Goal: Task Accomplishment & Management: Use online tool/utility

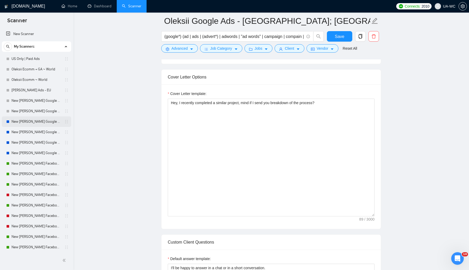
click at [21, 124] on link "New [PERSON_NAME] Google Ads - Nordic" at bounding box center [37, 121] width 50 height 10
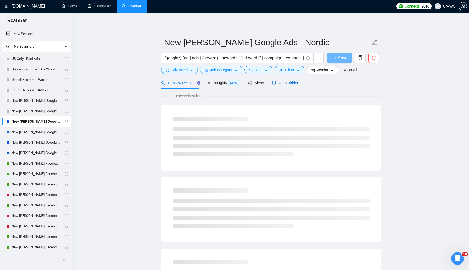
click at [282, 82] on span "Auto Bidder" at bounding box center [285, 83] width 26 height 4
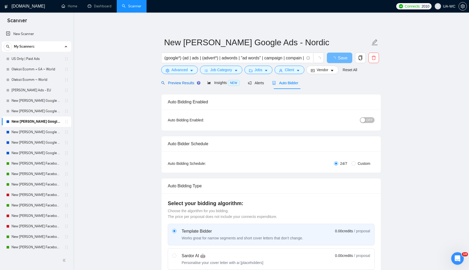
click at [189, 83] on span "Preview Results" at bounding box center [180, 83] width 38 height 4
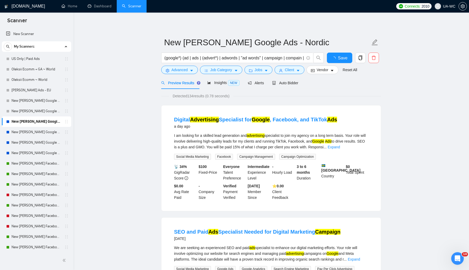
click at [177, 65] on div "(google*) (ad | ads | (advert*) | adwords | "ad words" | campaign | compain | p…" at bounding box center [242, 59] width 165 height 13
click at [172, 68] on span "Advanced" at bounding box center [179, 70] width 16 height 6
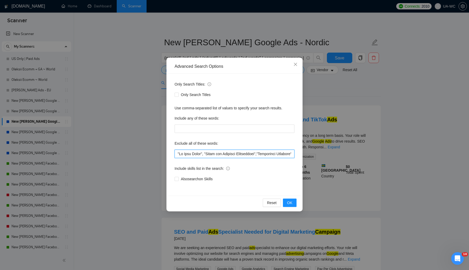
click at [176, 155] on input "text" at bounding box center [235, 154] width 120 height 8
paste input "marketplace posting"
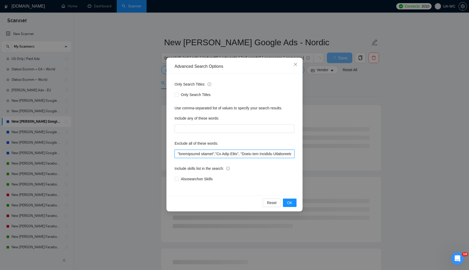
drag, startPoint x: 216, startPoint y: 155, endPoint x: 176, endPoint y: 155, distance: 39.8
click at [176, 155] on input "text" at bounding box center [235, 154] width 120 height 8
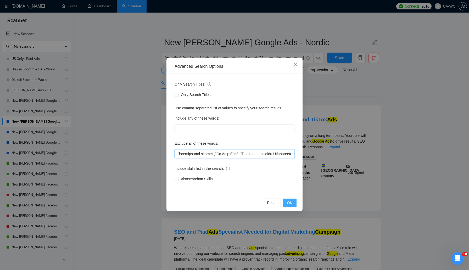
type input ""loremipsumd sitamet","Co Adip Elits", "Doeiu tem Incididu Utlaboreetd","Magnaa…"
click at [286, 199] on button "OK" at bounding box center [290, 203] width 14 height 8
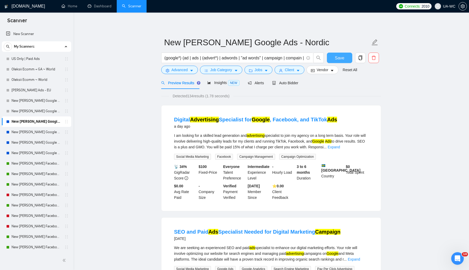
click at [335, 56] on span "Save" at bounding box center [339, 58] width 9 height 7
click at [43, 129] on link "New [PERSON_NAME] Google Ads - AU/[GEOGRAPHIC_DATA]/IR/[GEOGRAPHIC_DATA]/[GEOGR…" at bounding box center [37, 132] width 50 height 10
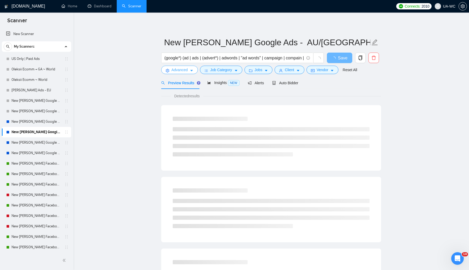
click at [165, 71] on button "Advanced" at bounding box center [179, 70] width 37 height 8
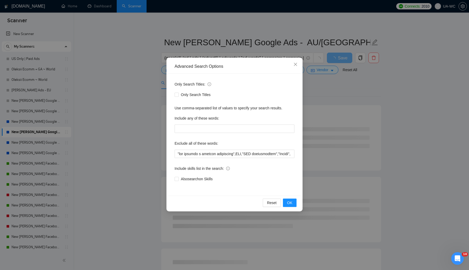
click at [172, 153] on div "Only Search Titles: Only Search Titles Use comma-separated list of values to sp…" at bounding box center [234, 135] width 132 height 122
click at [176, 153] on input "text" at bounding box center [235, 154] width 120 height 8
paste input ""marketplace posting","
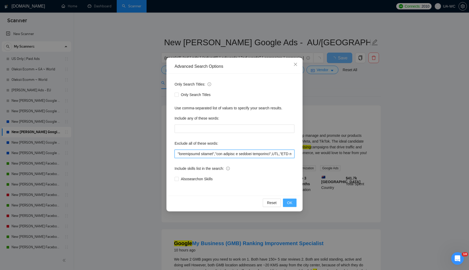
type input ""loremipsumd sitamet","con adipisc e seddoei temporinci",UTL,"ETD magnaaliquae"…"
click at [284, 201] on button "OK" at bounding box center [290, 203] width 14 height 8
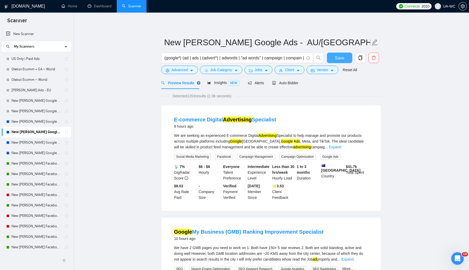
click at [343, 58] on span "Save" at bounding box center [339, 58] width 9 height 7
click at [39, 142] on link "New [PERSON_NAME] Google Ads - [GEOGRAPHIC_DATA]/JP/CN/IL/SG/HK/QA/[GEOGRAPHIC_…" at bounding box center [37, 142] width 50 height 10
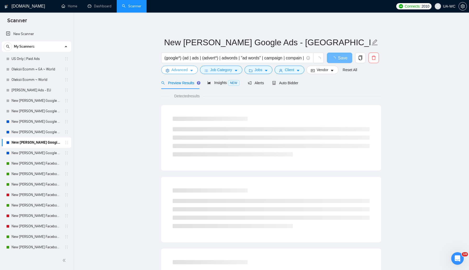
click at [187, 70] on span "Advanced" at bounding box center [179, 70] width 16 height 6
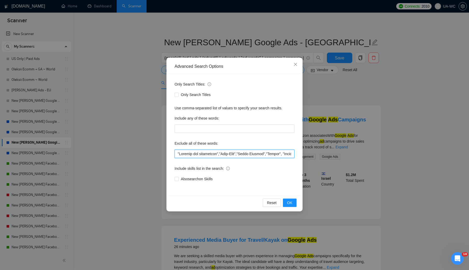
click at [177, 153] on input "text" at bounding box center [235, 154] width 120 height 8
paste input ""marketplace posting","
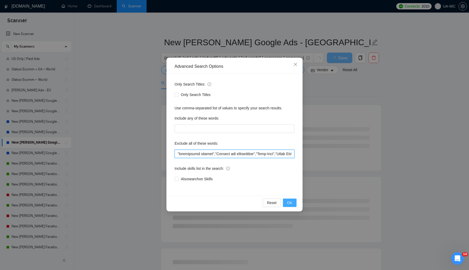
type input ""loremipsumd sitamet","Consect adi elitseddoe","Temp-Inci","Utlab Etdolor","Mag…"
click at [287, 201] on span "OK" at bounding box center [289, 203] width 5 height 6
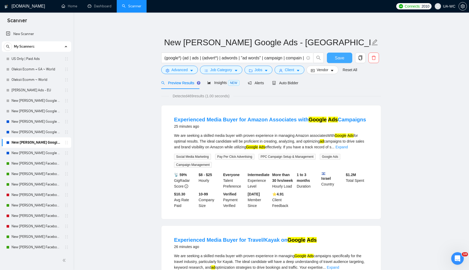
click at [336, 57] on span "Save" at bounding box center [339, 58] width 9 height 7
click at [32, 152] on link "New [PERSON_NAME] Google Ads - Rest of the World excl. Poor" at bounding box center [37, 153] width 50 height 10
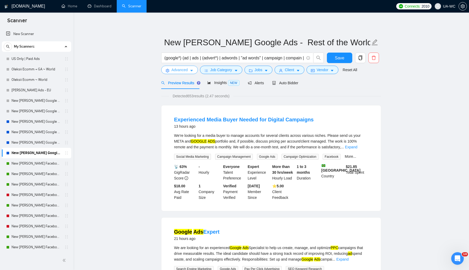
click at [172, 69] on span "Advanced" at bounding box center [179, 70] width 16 height 6
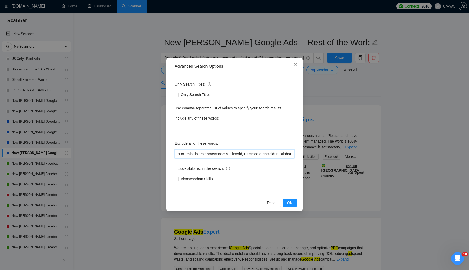
click at [175, 156] on input "text" at bounding box center [235, 154] width 120 height 8
paste input ""marketplace posting","
type input ""loremipsumd sitamet","ConSect adipisc",elitseddo,E-temporin, Utlaboree,"Dolore…"
click at [290, 205] on span "OK" at bounding box center [289, 203] width 5 height 6
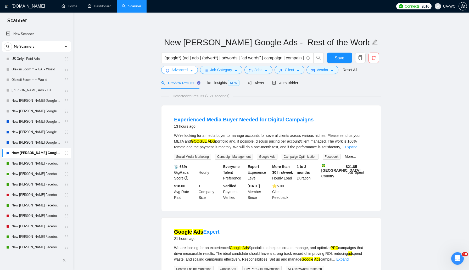
click at [180, 71] on span "Advanced" at bounding box center [179, 70] width 16 height 6
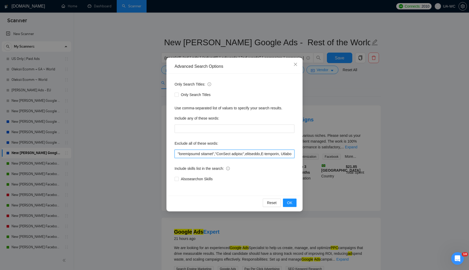
drag, startPoint x: 178, startPoint y: 154, endPoint x: 217, endPoint y: 154, distance: 39.0
click at [217, 154] on input "text" at bounding box center [235, 154] width 120 height 8
click at [295, 67] on span "Close" at bounding box center [295, 65] width 14 height 14
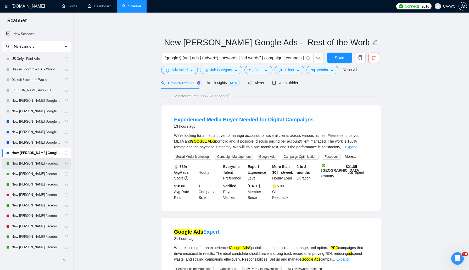
click at [46, 164] on link "New [PERSON_NAME] Facebook Ads Leads - [GEOGRAPHIC_DATA]|[GEOGRAPHIC_DATA]" at bounding box center [37, 163] width 50 height 10
click at [332, 58] on button "Save" at bounding box center [339, 58] width 25 height 10
click at [16, 164] on link "New [PERSON_NAME] Facebook Ads Leads - [GEOGRAPHIC_DATA]|[GEOGRAPHIC_DATA]" at bounding box center [37, 163] width 50 height 10
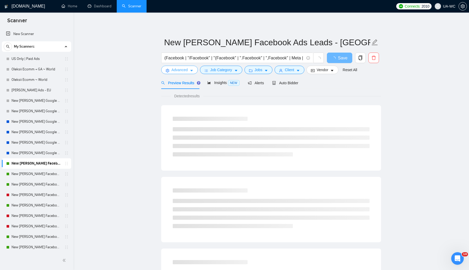
click at [189, 73] on button "Advanced" at bounding box center [179, 70] width 37 height 8
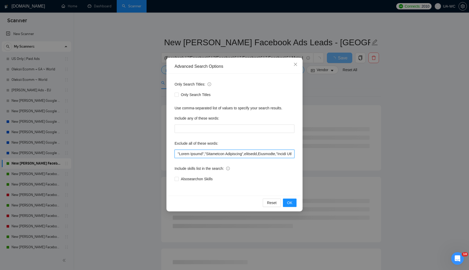
click at [177, 154] on input "text" at bounding box center [235, 154] width 120 height 8
paste input ""marketplace posting","
type input ""loremipsumd sitamet","Conse Adipis","Elitseddoe Temporinci",utlabore,Etdolorem…"
click at [294, 205] on button "OK" at bounding box center [290, 203] width 14 height 8
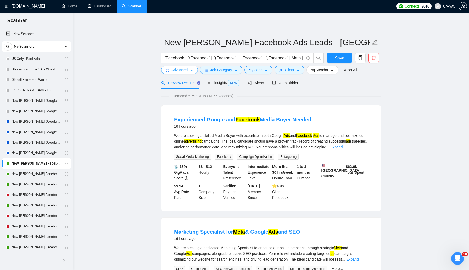
click at [180, 71] on span "Advanced" at bounding box center [179, 70] width 16 height 6
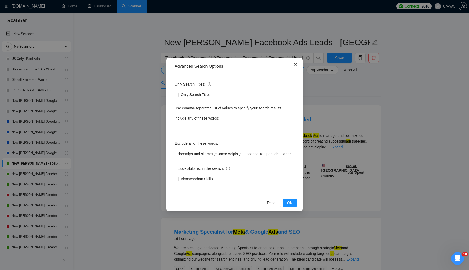
click at [293, 68] on span "Close" at bounding box center [295, 65] width 14 height 14
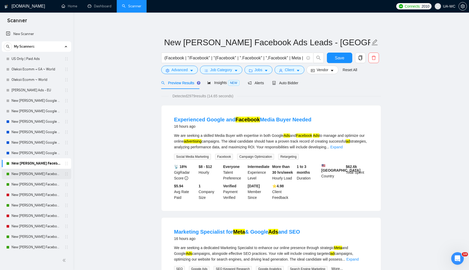
click at [39, 173] on link "New [PERSON_NAME] Facebook Ads Other Specific - [GEOGRAPHIC_DATA]|[GEOGRAPHIC_D…" at bounding box center [37, 174] width 50 height 10
click at [339, 60] on span "Save" at bounding box center [339, 58] width 9 height 7
click at [21, 175] on link "New [PERSON_NAME] Facebook Ads Other Specific - [GEOGRAPHIC_DATA]|[GEOGRAPHIC_D…" at bounding box center [37, 174] width 50 height 10
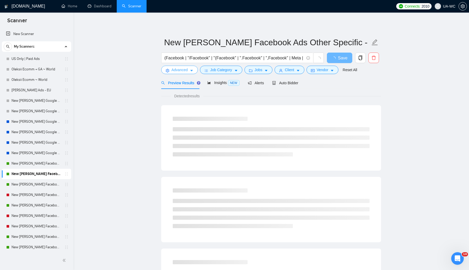
click at [180, 72] on span "Advanced" at bounding box center [179, 70] width 16 height 6
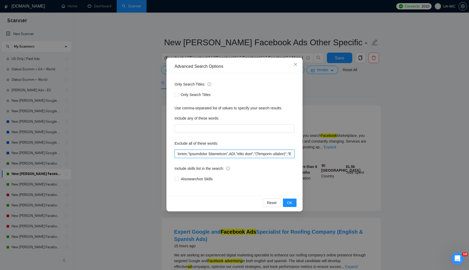
click at [177, 153] on input "text" at bounding box center [235, 154] width 120 height 8
paste input ""marketplace posting","
type input ""loremipsumd sitamet",conse,"Adipiscing Elitseddoe",TEM,"incid utla","(Etdolore…"
click at [292, 201] on span "OK" at bounding box center [289, 203] width 5 height 6
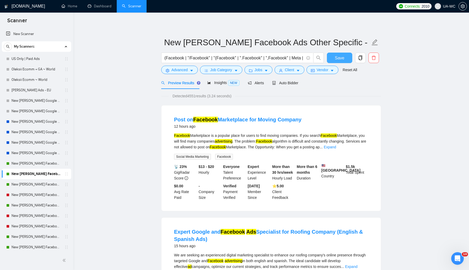
click at [338, 54] on button "Save" at bounding box center [339, 58] width 25 height 10
click at [26, 188] on link "New [PERSON_NAME] Facebook Ads Other non-Specific - [GEOGRAPHIC_DATA]|[GEOGRAPH…" at bounding box center [37, 184] width 50 height 10
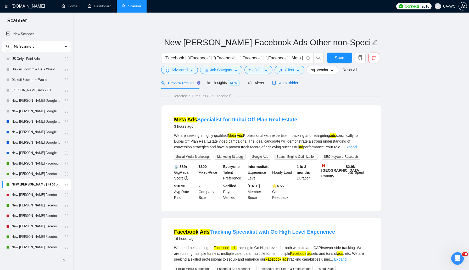
click at [292, 84] on span "Auto Bidder" at bounding box center [285, 83] width 26 height 4
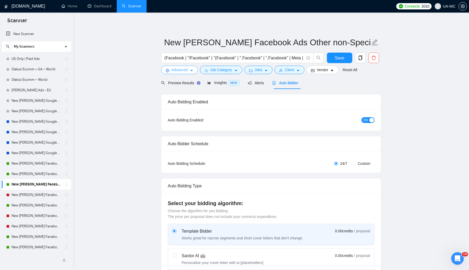
click at [176, 70] on span "Advanced" at bounding box center [179, 70] width 16 height 6
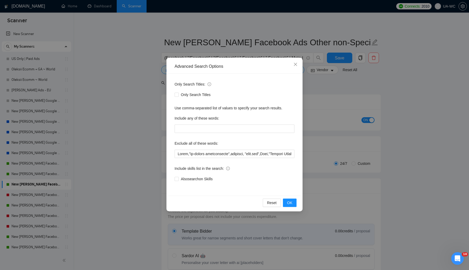
click at [174, 155] on div "Only Search Titles: Only Search Titles Use comma-separated list of values to sp…" at bounding box center [234, 135] width 132 height 122
click at [177, 155] on input "text" at bounding box center [235, 154] width 120 height 8
paste input ""marketplace posting","
type input ""marketplace posting",Sales,"on-camera spokesperson",airtable, "[DOMAIN_NAME]",…"
click at [290, 201] on span "OK" at bounding box center [289, 203] width 5 height 6
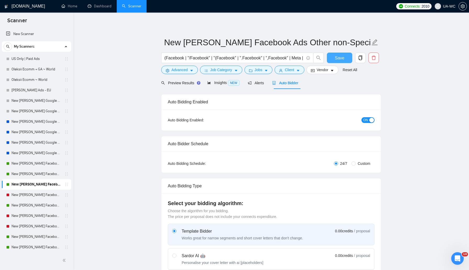
click at [342, 56] on span "Save" at bounding box center [339, 58] width 9 height 7
click at [175, 72] on span "Advanced" at bounding box center [179, 70] width 16 height 6
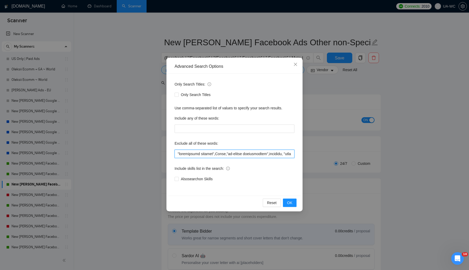
click at [177, 154] on input "text" at bounding box center [235, 154] width 120 height 8
paste input ""marketplace posting","
type input ""marketplace posting",Sales,"on-camera spokesperson",airtable, "[DOMAIN_NAME]",…"
click at [294, 63] on icon "close" at bounding box center [295, 64] width 3 height 3
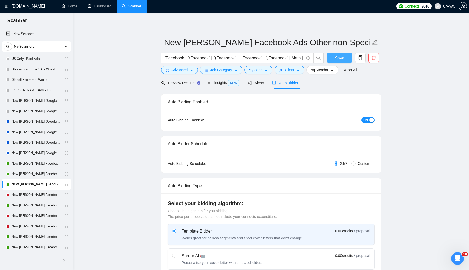
click at [345, 57] on button "Save" at bounding box center [339, 58] width 25 height 10
drag, startPoint x: 14, startPoint y: 195, endPoint x: 132, endPoint y: 163, distance: 121.9
click at [14, 195] on link "New [PERSON_NAME] Facebook Ads - EU+CH ex Nordic" at bounding box center [37, 195] width 50 height 10
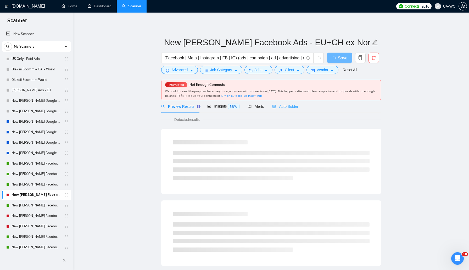
click at [282, 110] on div "Auto Bidder" at bounding box center [285, 106] width 26 height 12
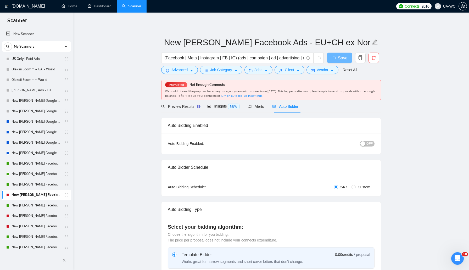
click at [365, 142] on div "button" at bounding box center [362, 143] width 5 height 5
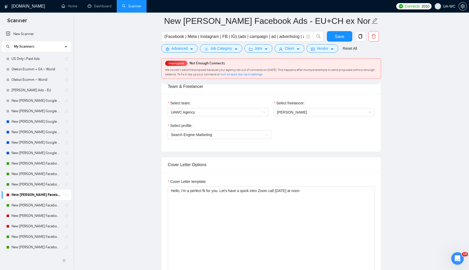
scroll to position [267, 0]
click at [285, 187] on textarea "Hello, I'm a perfect fit for you. Let's have a quick intro Zoom call [DATE] at …" at bounding box center [271, 245] width 207 height 118
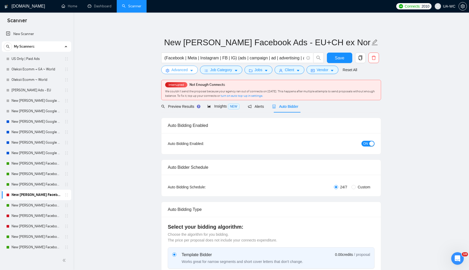
click at [177, 72] on span "Advanced" at bounding box center [179, 70] width 16 height 6
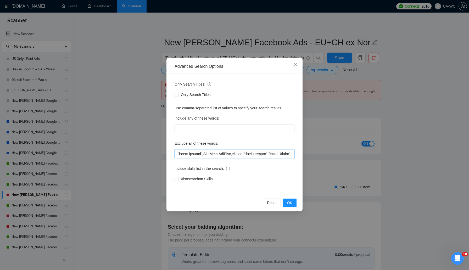
click at [176, 151] on input "text" at bounding box center [235, 154] width 120 height 8
paste input ""marketplace posting","
type input ""loremipsumd sitamet","conse adipis",ElitSedd,EiuSmod,tempori,"utlab etdolo","M…"
click at [289, 200] on span "OK" at bounding box center [289, 203] width 5 height 6
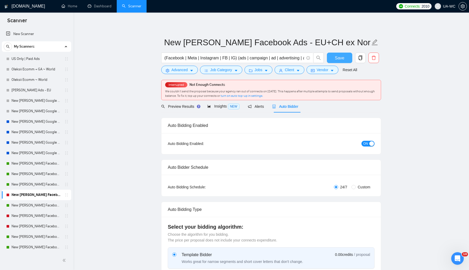
click at [339, 59] on span "Save" at bounding box center [339, 58] width 9 height 7
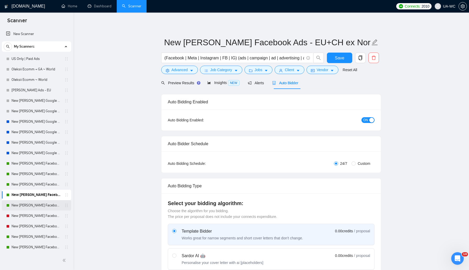
click at [36, 204] on link "New [PERSON_NAME] Facebook Ads - Nordic" at bounding box center [37, 205] width 50 height 10
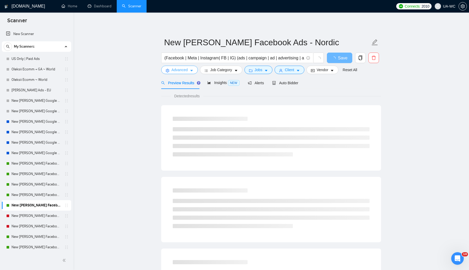
click at [165, 70] on button "Advanced" at bounding box center [179, 70] width 37 height 8
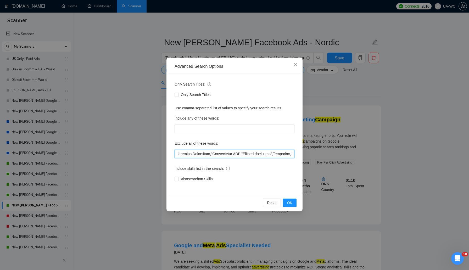
click at [178, 154] on input "text" at bounding box center [235, 154] width 120 height 8
paste input ""marketplace posting","
type input ""loremipsumd sitamet",consecte,Adipiscing,"Elitseddoei TEM","Incidid utlabore",…"
click at [289, 200] on button "OK" at bounding box center [290, 203] width 14 height 8
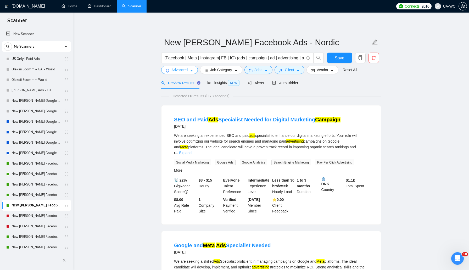
click at [179, 68] on span "Advanced" at bounding box center [179, 70] width 16 height 6
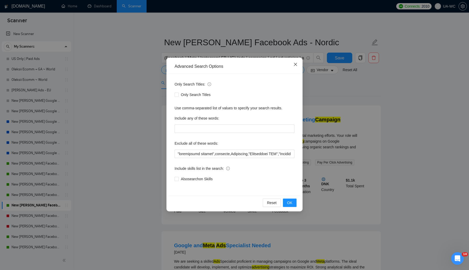
click at [296, 67] on span "Close" at bounding box center [295, 65] width 14 height 14
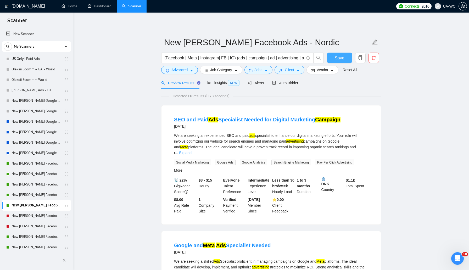
click at [333, 56] on button "Save" at bounding box center [339, 58] width 25 height 10
click at [24, 219] on link "New [PERSON_NAME] Facebook Ads - [GEOGRAPHIC_DATA]/IR/[GEOGRAPHIC_DATA]" at bounding box center [37, 216] width 50 height 10
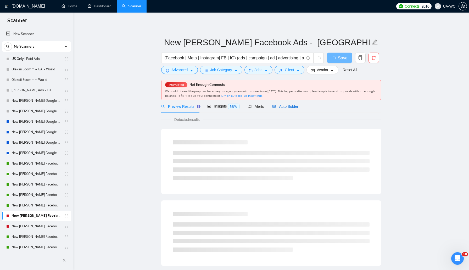
click at [287, 107] on span "Auto Bidder" at bounding box center [285, 106] width 26 height 4
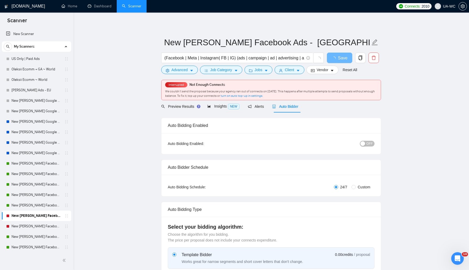
click at [367, 143] on span "OFF" at bounding box center [369, 144] width 6 height 6
click at [171, 69] on button "Advanced" at bounding box center [179, 70] width 37 height 8
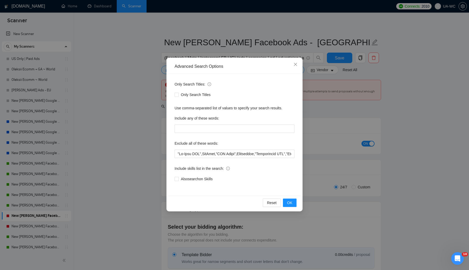
click at [174, 154] on div "Only Search Titles: Only Search Titles Use comma-separated list of values to sp…" at bounding box center [234, 135] width 132 height 122
click at [175, 154] on input "text" at bounding box center [235, 154] width 120 height 8
paste input ""marketplace posting","
type input ""loremipsumd sitamet","Co-Adip ELI",SedDoei,"TEM Incid",Utlaboreet,"Doloremagna…"
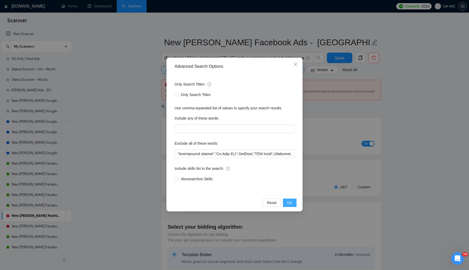
click at [290, 202] on span "OK" at bounding box center [289, 203] width 5 height 6
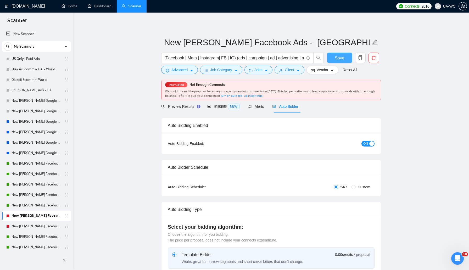
click at [335, 57] on span "Save" at bounding box center [339, 58] width 9 height 7
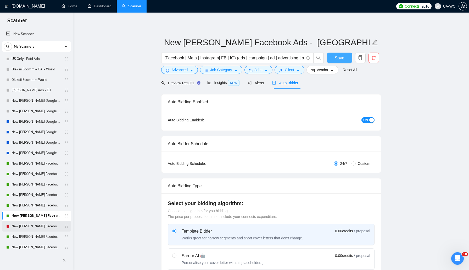
click at [27, 230] on link "New [PERSON_NAME] Facebook Ads - /AU/[GEOGRAPHIC_DATA]/" at bounding box center [37, 226] width 50 height 10
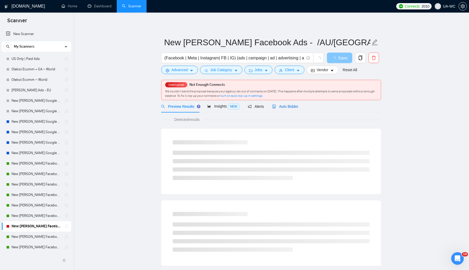
click at [280, 105] on span "Auto Bidder" at bounding box center [285, 106] width 26 height 4
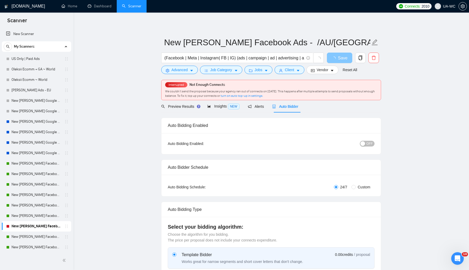
click at [368, 144] on span "OFF" at bounding box center [369, 144] width 6 height 6
click at [183, 107] on span "Preview Results" at bounding box center [180, 106] width 38 height 4
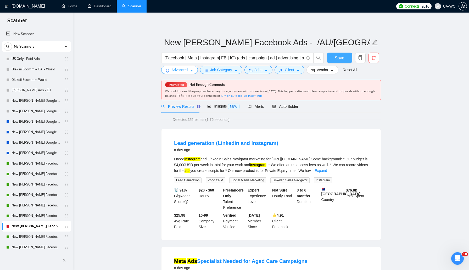
click at [184, 71] on span "Advanced" at bounding box center [179, 70] width 16 height 6
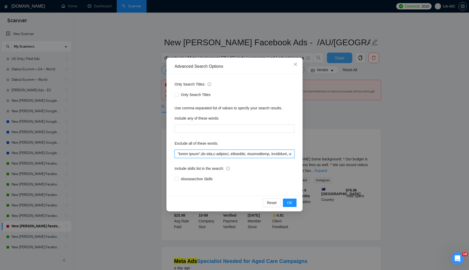
click at [176, 151] on input "text" at bounding box center [235, 154] width 120 height 8
paste input ""marketplace posting","
type input ""loremipsumd sitamet","conse adipi",el-sedd,e-temporin, utlaboree, doloremagna,…"
click at [291, 207] on button "OK" at bounding box center [290, 203] width 14 height 8
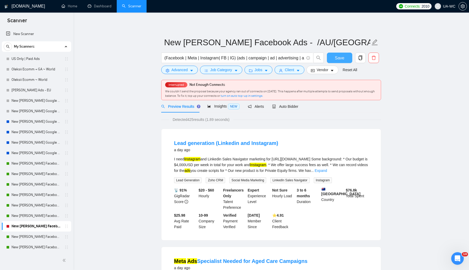
click at [339, 56] on span "Save" at bounding box center [339, 58] width 9 height 7
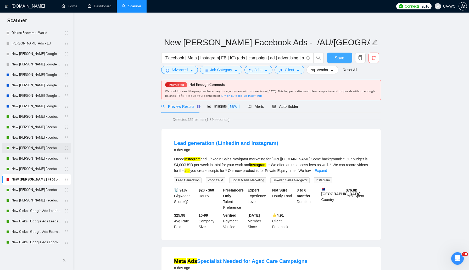
scroll to position [51, 0]
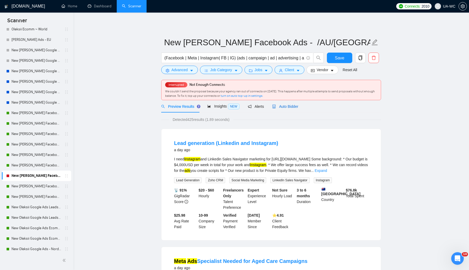
click at [295, 107] on span "Auto Bidder" at bounding box center [285, 106] width 26 height 4
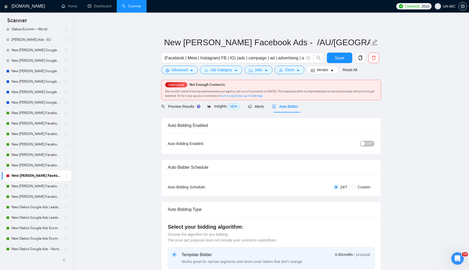
click at [363, 141] on button "OFF" at bounding box center [367, 144] width 15 height 6
click at [339, 54] on button "Save" at bounding box center [339, 58] width 25 height 10
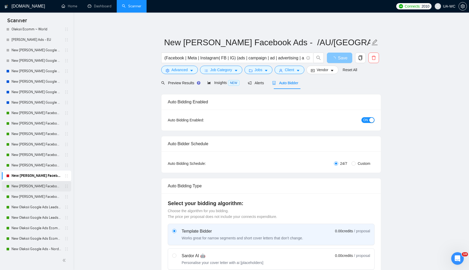
scroll to position [77, 0]
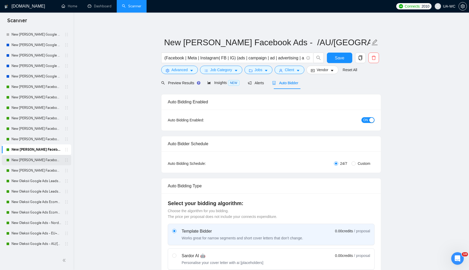
click at [31, 160] on link "New [PERSON_NAME] Facebook Ads - [GEOGRAPHIC_DATA]/JP/CN/[GEOGRAPHIC_DATA]/SG/H…" at bounding box center [37, 160] width 50 height 10
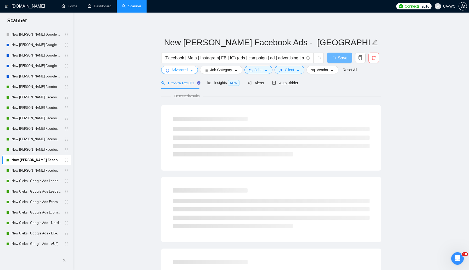
click at [187, 70] on span "Advanced" at bounding box center [179, 70] width 16 height 6
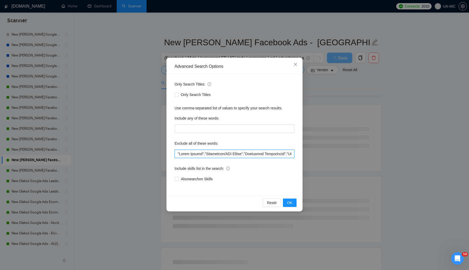
click at [177, 155] on input "text" at bounding box center [235, 154] width 120 height 8
paste input ""marketplace posting","
type input ""loremipsumd sitamet","Conse Adipis","Elitseddoe/TEM Incidi","Utlaboree Dolorem…"
click at [287, 201] on button "OK" at bounding box center [290, 203] width 14 height 8
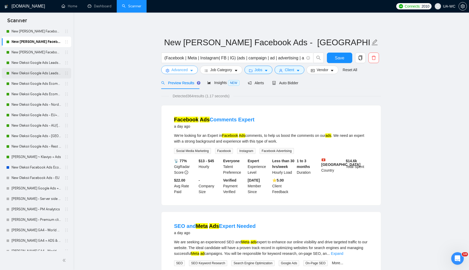
scroll to position [169, 0]
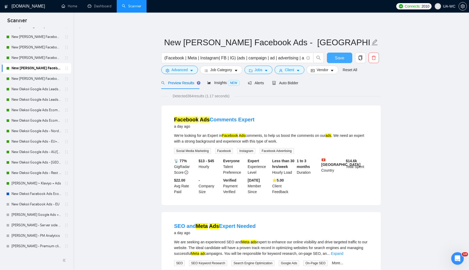
click at [339, 58] on span "Save" at bounding box center [339, 58] width 9 height 7
click at [174, 72] on span "Advanced" at bounding box center [179, 70] width 16 height 6
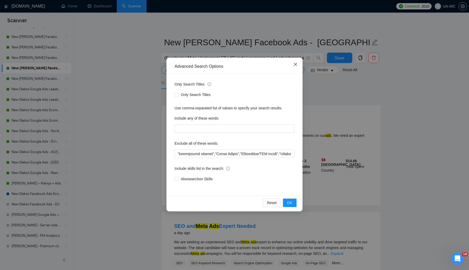
click at [294, 67] on span "Close" at bounding box center [295, 65] width 14 height 14
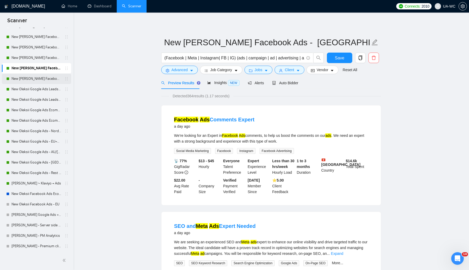
click at [47, 79] on link "New [PERSON_NAME] Facebook Ads - Rest of the World" at bounding box center [37, 79] width 50 height 10
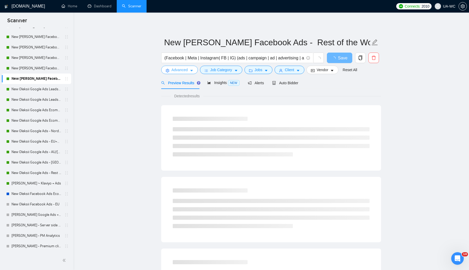
click at [185, 72] on span "Advanced" at bounding box center [179, 70] width 16 height 6
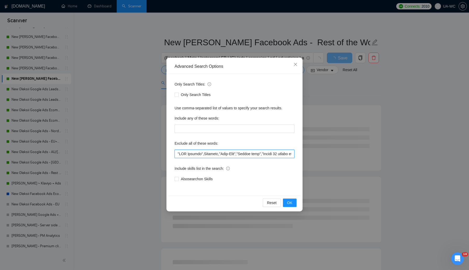
click at [178, 154] on input "text" at bounding box center [235, 154] width 120 height 8
paste input ""marketplace posting","
type input ""loremipsumd sitamet","CON Adipisc",Elitsedd,"Eius-Temp","Incidi utla","Etdolo …"
click at [289, 203] on span "OK" at bounding box center [289, 203] width 5 height 6
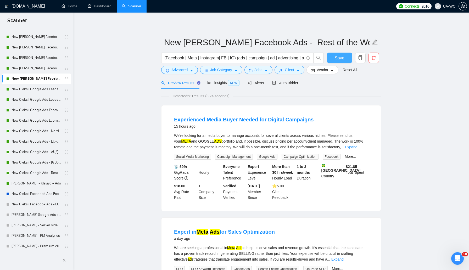
click at [340, 56] on span "Save" at bounding box center [339, 58] width 9 height 7
click at [39, 92] on link "New Oleksii Google Ads Leads - [GEOGRAPHIC_DATA]|[GEOGRAPHIC_DATA]" at bounding box center [37, 89] width 50 height 10
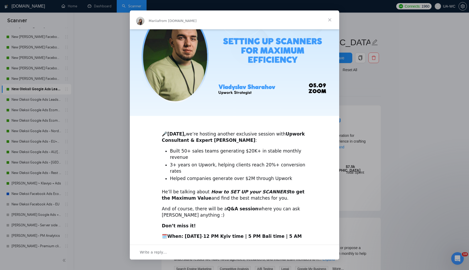
scroll to position [52, 0]
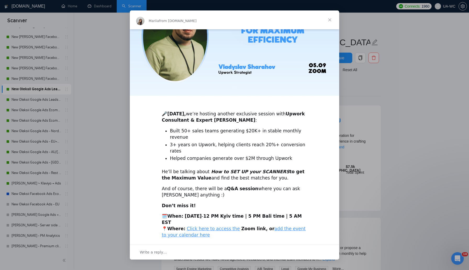
click at [330, 19] on span "Close" at bounding box center [329, 19] width 19 height 19
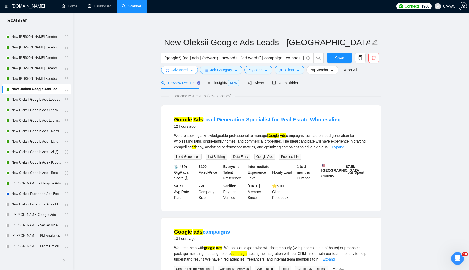
click at [185, 73] on span "Advanced" at bounding box center [179, 70] width 16 height 6
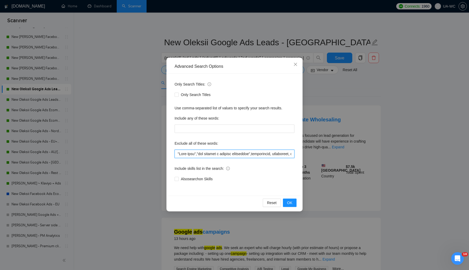
click at [176, 151] on input "text" at bounding box center [235, 154] width 120 height 8
paste input ""marketplace posting","
type input ""loremipsumd sitamet","Cons-Adip","eli seddoei t incidid utlaboreet",doloremagn…"
click at [293, 203] on button "OK" at bounding box center [290, 203] width 14 height 8
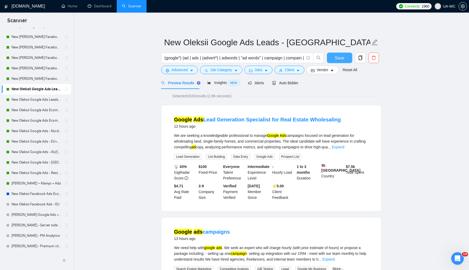
click at [337, 60] on span "Save" at bounding box center [339, 58] width 9 height 7
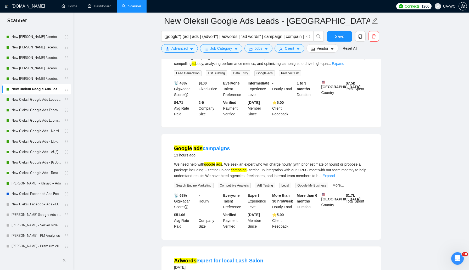
scroll to position [127, 0]
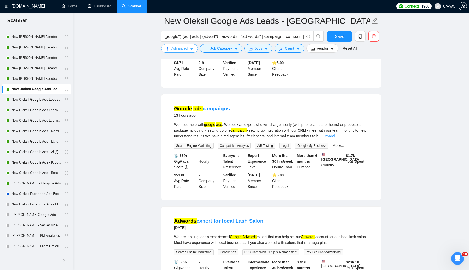
click at [179, 49] on span "Advanced" at bounding box center [179, 49] width 16 height 6
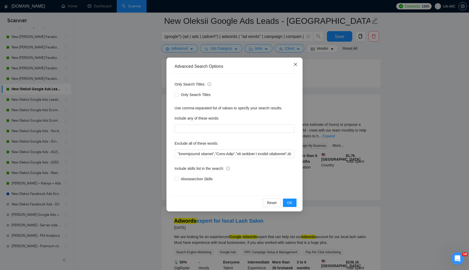
click at [296, 66] on icon "close" at bounding box center [295, 64] width 4 height 4
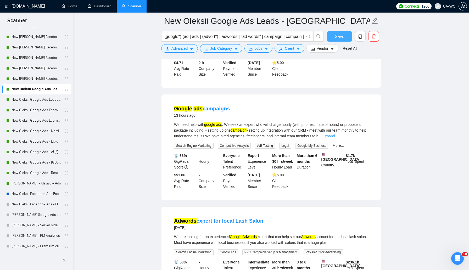
click at [342, 36] on span "Save" at bounding box center [339, 36] width 9 height 7
click at [29, 102] on link "New Oleksii Google Ads Leads - EU" at bounding box center [37, 99] width 50 height 10
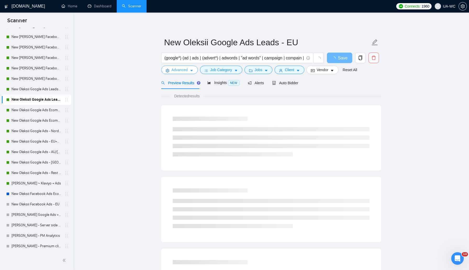
click at [175, 71] on span "Advanced" at bounding box center [179, 70] width 16 height 6
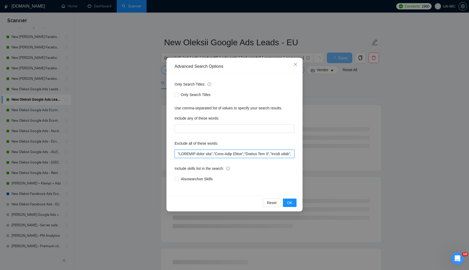
click at [176, 152] on input "text" at bounding box center [235, 154] width 120 height 8
paste input ""marketplace posting","
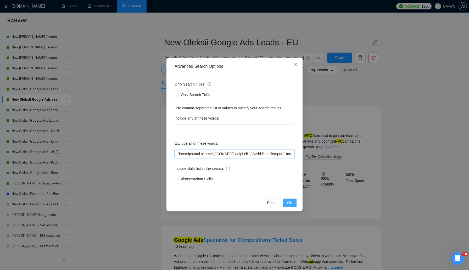
type input ""loremipsumd sitamet","CONSECT adipi elit","Sedd-Eius Tempor","Incidi Utl 6","e…"
click at [292, 200] on span "OK" at bounding box center [289, 203] width 5 height 6
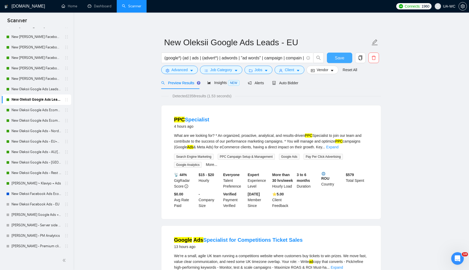
click at [344, 60] on span "Save" at bounding box center [339, 58] width 9 height 7
click at [44, 112] on link "New Oleksii Google Ads Ecomm - [GEOGRAPHIC_DATA]|[GEOGRAPHIC_DATA]" at bounding box center [37, 110] width 50 height 10
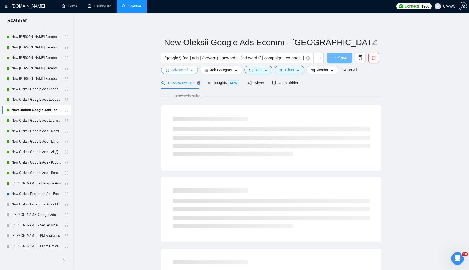
click at [177, 73] on span "Advanced" at bounding box center [179, 70] width 16 height 6
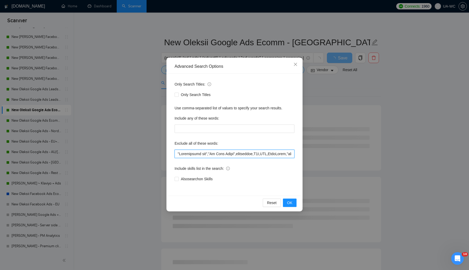
click at [178, 154] on input "text" at bounding box center [235, 154] width 120 height 8
paste input ""marketplace posting","
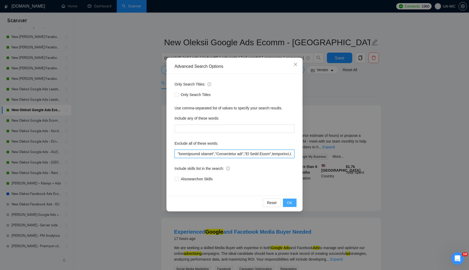
type input ""loremipsumd sitamet","Consectetur adi","El Sedd Eiusm",temporinci,U0L,ETD,Magn…"
click at [289, 202] on span "OK" at bounding box center [289, 203] width 5 height 6
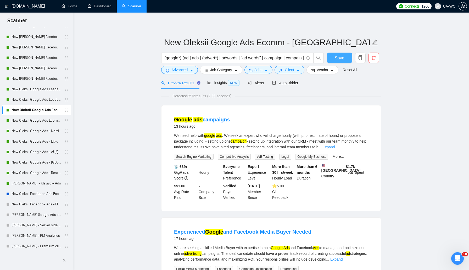
click at [340, 59] on span "Save" at bounding box center [339, 58] width 9 height 7
click at [37, 123] on link "New Oleksii Google Ads Ecomm - [GEOGRAPHIC_DATA]|[GEOGRAPHIC_DATA]" at bounding box center [37, 120] width 50 height 10
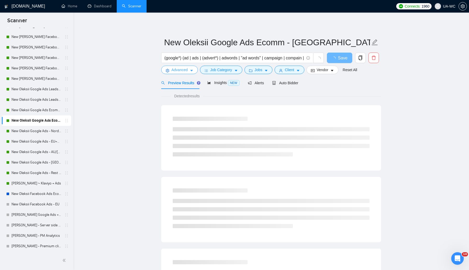
click at [180, 72] on span "Advanced" at bounding box center [179, 70] width 16 height 6
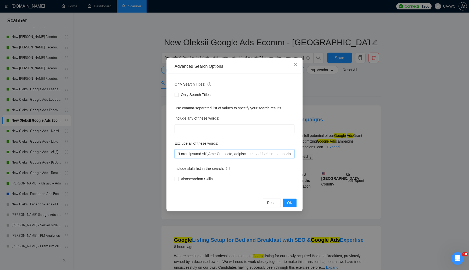
click at [176, 155] on input "text" at bounding box center [235, 154] width 120 height 8
paste input ""marketplace posting","
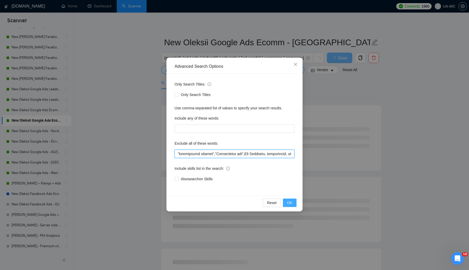
type input ""loremipsumd sitamet","Consectetur adi",Eli Seddoeiu, temporincid, utlaboreet, …"
click at [291, 202] on span "OK" at bounding box center [289, 203] width 5 height 6
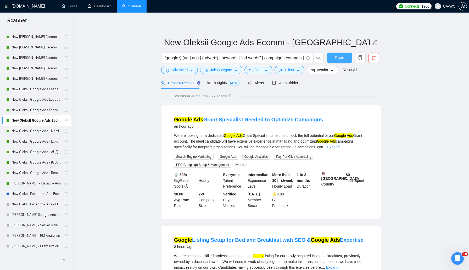
click at [339, 57] on span "Save" at bounding box center [339, 58] width 9 height 7
click at [170, 71] on button "Advanced" at bounding box center [179, 70] width 37 height 8
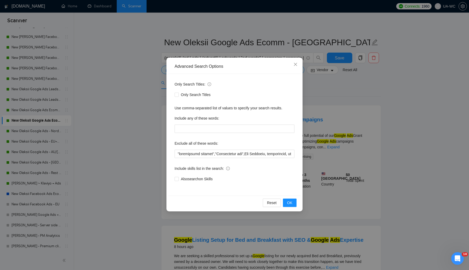
click at [137, 102] on div "Advanced Search Options Only Search Titles: Only Search Titles Use comma-separa…" at bounding box center [234, 135] width 469 height 270
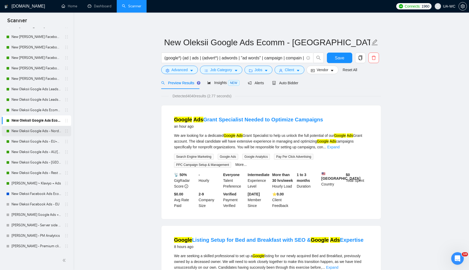
click at [49, 131] on link "New Oleksii Google Ads - Nordic" at bounding box center [37, 131] width 50 height 10
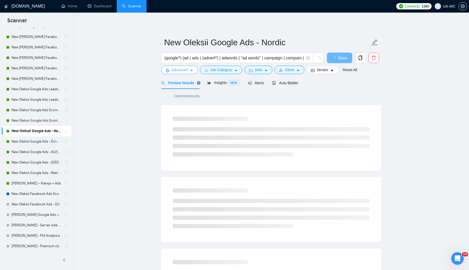
click at [175, 70] on span "Advanced" at bounding box center [179, 70] width 16 height 6
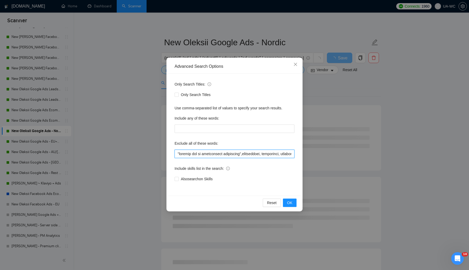
click at [175, 154] on input "text" at bounding box center [235, 154] width 120 height 8
paste input ""marketplace posting","
type input ""loremipsumd sitamet","consect adi el seddoeiusmo temporinci",utlaboreetd, magn…"
click at [288, 200] on button "OK" at bounding box center [290, 203] width 14 height 8
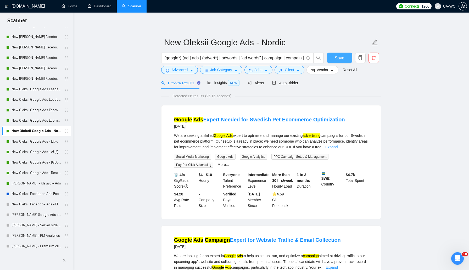
click at [336, 55] on span "Save" at bounding box center [339, 58] width 9 height 7
click at [35, 141] on link "New Oleksii Google Ads - EU+CH ex Nordic" at bounding box center [37, 141] width 50 height 10
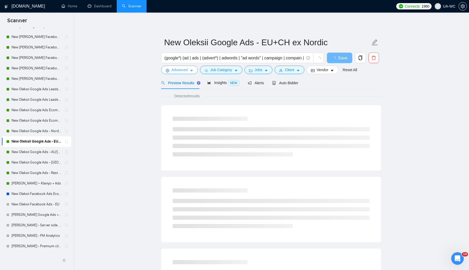
click at [180, 71] on span "Advanced" at bounding box center [179, 70] width 16 height 6
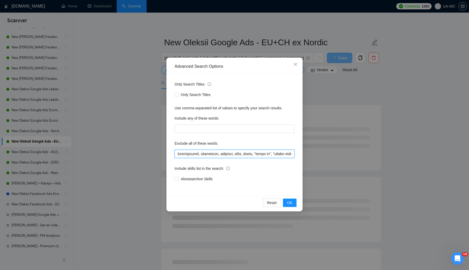
click at [177, 157] on input "text" at bounding box center [235, 154] width 120 height 8
click at [176, 153] on input "text" at bounding box center [235, 154] width 120 height 8
paste input ""marketplace posting","
type input ""loremipsumd sitamet",consectetur, adipiscing, elitsedd, eiusm, tempo, "incid u…"
click at [285, 202] on button "OK" at bounding box center [290, 203] width 14 height 8
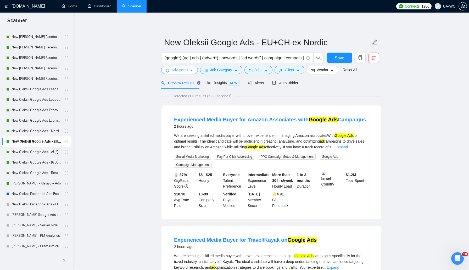
click at [185, 73] on span "Advanced" at bounding box center [179, 70] width 16 height 6
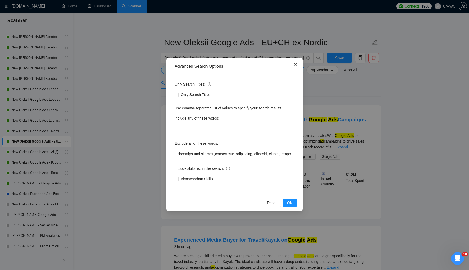
click at [298, 63] on span "Close" at bounding box center [295, 65] width 14 height 14
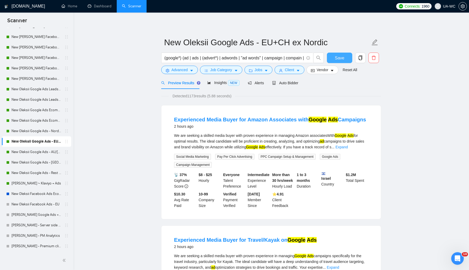
click at [333, 59] on button "Save" at bounding box center [339, 58] width 25 height 10
click at [40, 152] on link "New Oleksii Google Ads - AU/[GEOGRAPHIC_DATA]/IR/[GEOGRAPHIC_DATA]/[GEOGRAPHIC_…" at bounding box center [37, 152] width 50 height 10
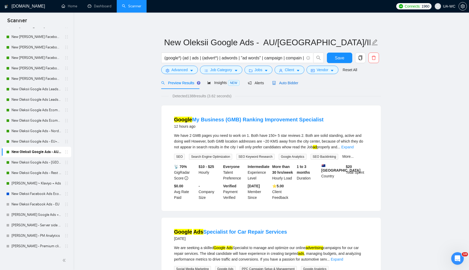
click at [289, 82] on span "Auto Bidder" at bounding box center [285, 83] width 26 height 4
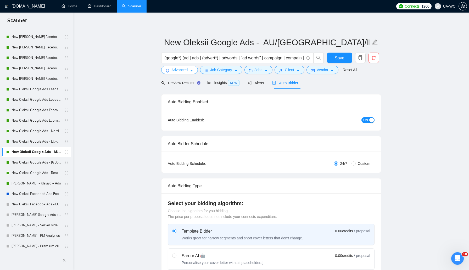
click at [172, 72] on span "Advanced" at bounding box center [179, 70] width 16 height 6
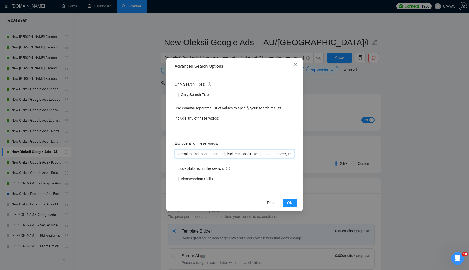
click at [175, 152] on input "text" at bounding box center [235, 154] width 120 height 8
paste input ""marketplace posting","
type input ""loremipsumd sitamet",consectetur, adipiscing, elitsedd, eiusm, tempo, incididu…"
click at [294, 201] on button "OK" at bounding box center [290, 203] width 14 height 8
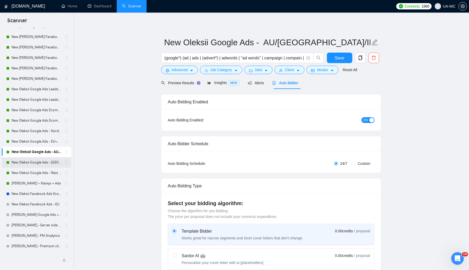
click at [42, 161] on link "New Oleksii Google Ads - [GEOGRAPHIC_DATA]/JP/CN/IL/SG/HK/QA/[GEOGRAPHIC_DATA]" at bounding box center [37, 162] width 50 height 10
click at [331, 60] on button "Save" at bounding box center [339, 58] width 25 height 10
click at [26, 162] on link "New Oleksii Google Ads - [GEOGRAPHIC_DATA]/JP/CN/IL/SG/HK/QA/[GEOGRAPHIC_DATA]" at bounding box center [37, 162] width 50 height 10
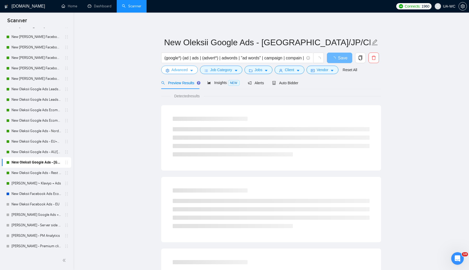
click at [182, 70] on span "Advanced" at bounding box center [179, 70] width 16 height 6
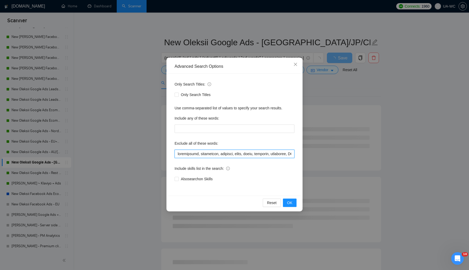
click at [177, 157] on input "text" at bounding box center [235, 154] width 120 height 8
paste input ""marketplace posting","
type input ""loremipsumd sitamet",consectetur, adipiscing, elitsedd, eiusm, tempo, incididu…"
click at [290, 204] on span "OK" at bounding box center [289, 203] width 5 height 6
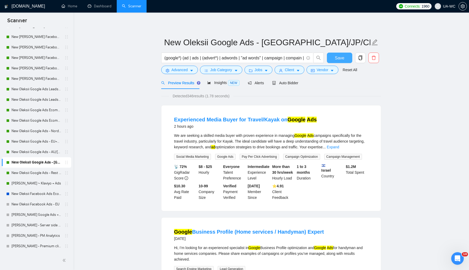
click at [338, 58] on span "Save" at bounding box center [339, 58] width 9 height 7
click at [38, 174] on link "New Oleksii Google Ads - Rest of the World excl. Poor" at bounding box center [37, 173] width 50 height 10
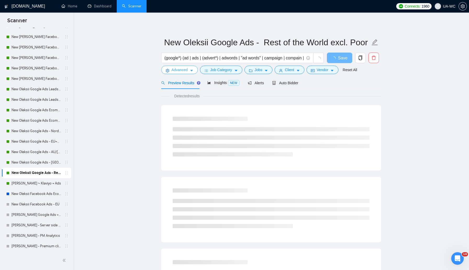
click at [181, 72] on span "Advanced" at bounding box center [179, 70] width 16 height 6
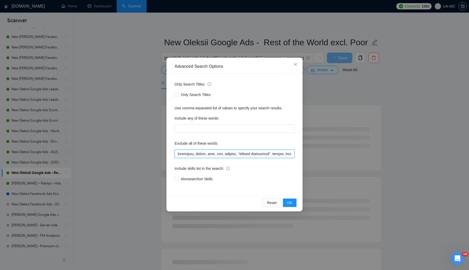
click at [179, 155] on input "text" at bounding box center [235, 154] width 120 height 8
click at [176, 155] on input "text" at bounding box center [235, 154] width 120 height 8
paste input ""marketplace posting","
type input ""loremipsumd sitamet",consectet, adipis, eli, sed, doeiusm, "tempori utlaboree"…"
click at [287, 202] on span "OK" at bounding box center [289, 203] width 5 height 6
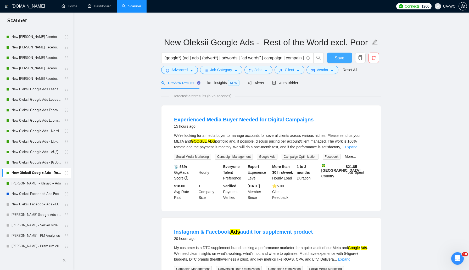
click at [334, 58] on button "Save" at bounding box center [339, 58] width 25 height 10
click at [35, 185] on link "[PERSON_NAME] ~ Klaviyo + Ads" at bounding box center [37, 183] width 50 height 10
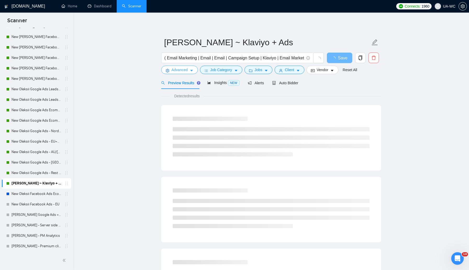
click at [170, 69] on button "Advanced" at bounding box center [179, 70] width 37 height 8
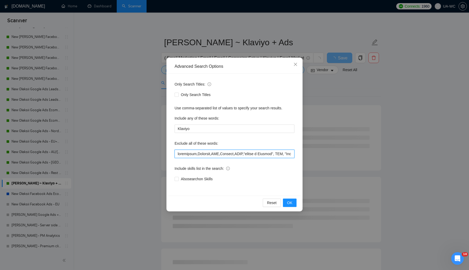
click at [176, 155] on input "text" at bounding box center [235, 154] width 120 height 8
paste input ""marketplace posting","
type input ""marketplace posting",translator,Airtable,CRO,Webflow,CLTV,"create a Shopify", …"
click at [294, 205] on button "OK" at bounding box center [290, 203] width 14 height 8
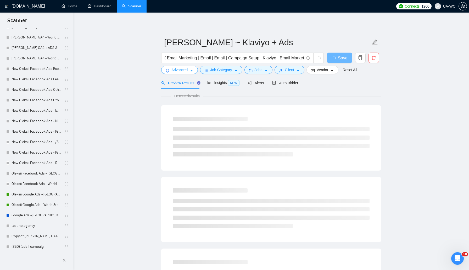
scroll to position [449, 0]
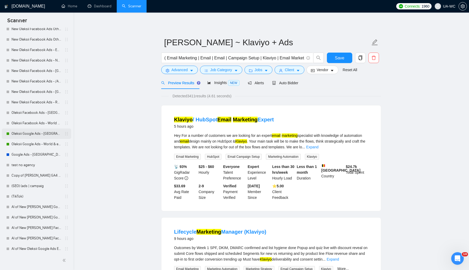
click at [19, 133] on link "Oleksii Google Ads - [GEOGRAPHIC_DATA]; [GEOGRAPHIC_DATA] & [GEOGRAPHIC_DATA]" at bounding box center [37, 134] width 50 height 10
click at [332, 55] on button "Save" at bounding box center [339, 58] width 25 height 10
click at [41, 134] on link "Oleksii Google Ads - [GEOGRAPHIC_DATA]; [GEOGRAPHIC_DATA] & [GEOGRAPHIC_DATA]" at bounding box center [37, 134] width 50 height 10
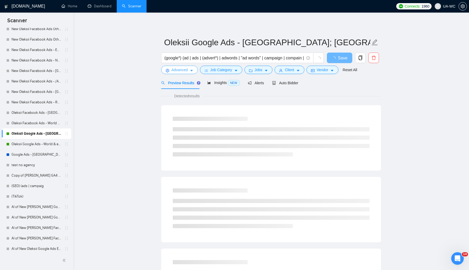
click at [174, 68] on span "Advanced" at bounding box center [179, 70] width 16 height 6
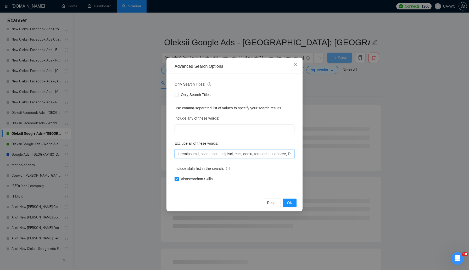
click at [176, 157] on input "text" at bounding box center [235, 154] width 120 height 8
paste input ""marketplace posting","
type input ""loremipsumd sitamet",consectetur, adipiscing, elitsedd, eiusm, tempo, incididu…"
click at [288, 202] on span "OK" at bounding box center [289, 203] width 5 height 6
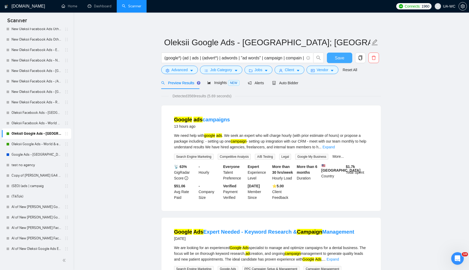
click at [341, 58] on span "Save" at bounding box center [339, 58] width 9 height 7
click at [37, 144] on link "Oleksii Google Ads - World & exclude" at bounding box center [37, 144] width 50 height 10
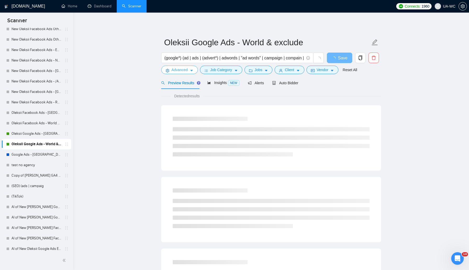
click at [174, 71] on span "Advanced" at bounding box center [179, 70] width 16 height 6
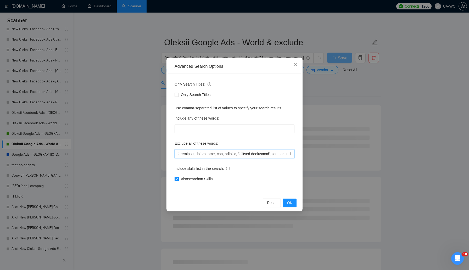
click at [176, 153] on input "text" at bounding box center [235, 154] width 120 height 8
paste input ""marketplace posting","
type input ""loremipsumd sitamet",consectet, adipis, eli, sed, doeiusm, "tempori utlaboree"…"
click at [288, 202] on span "OK" at bounding box center [289, 203] width 5 height 6
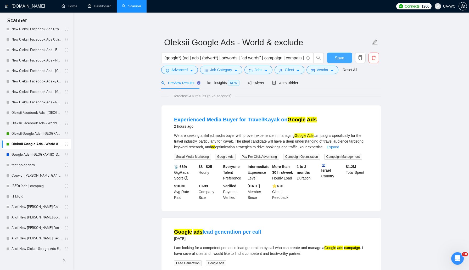
click at [339, 55] on span "Save" at bounding box center [339, 58] width 9 height 7
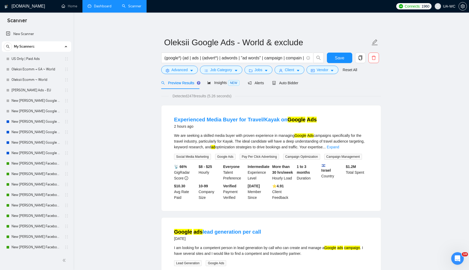
click at [94, 7] on link "Dashboard" at bounding box center [100, 6] width 24 height 4
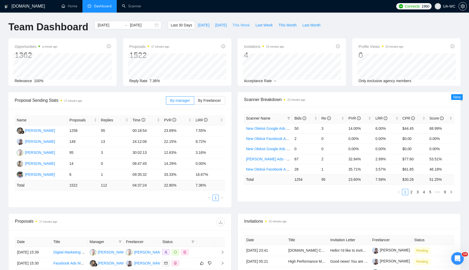
click at [246, 26] on span "This Week" at bounding box center [240, 25] width 17 height 6
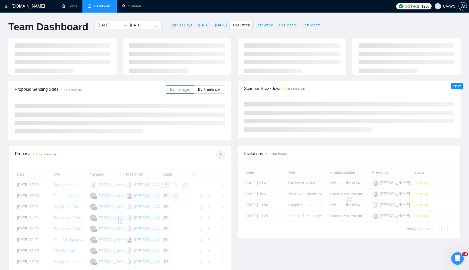
type input "[DATE]"
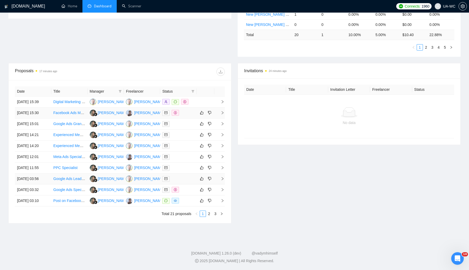
scroll to position [171, 0]
